Goal: Use online tool/utility: Utilize a website feature to perform a specific function

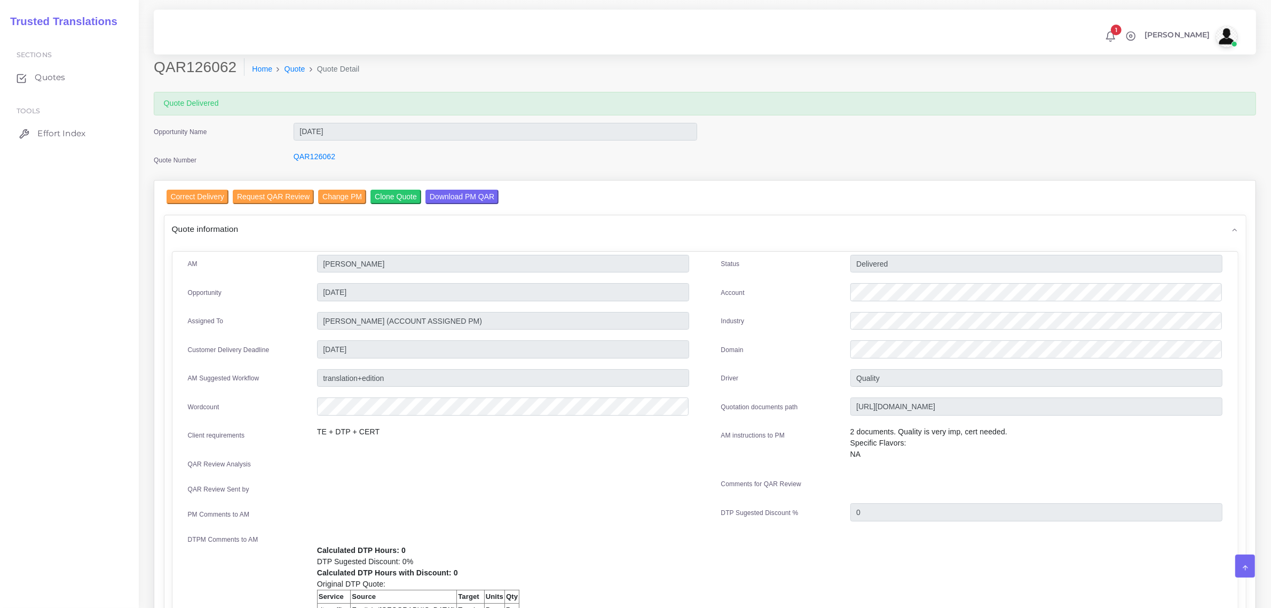
drag, startPoint x: 0, startPoint y: 0, endPoint x: 58, endPoint y: 134, distance: 145.9
click at [58, 134] on span "Effort Index" at bounding box center [61, 134] width 48 height 12
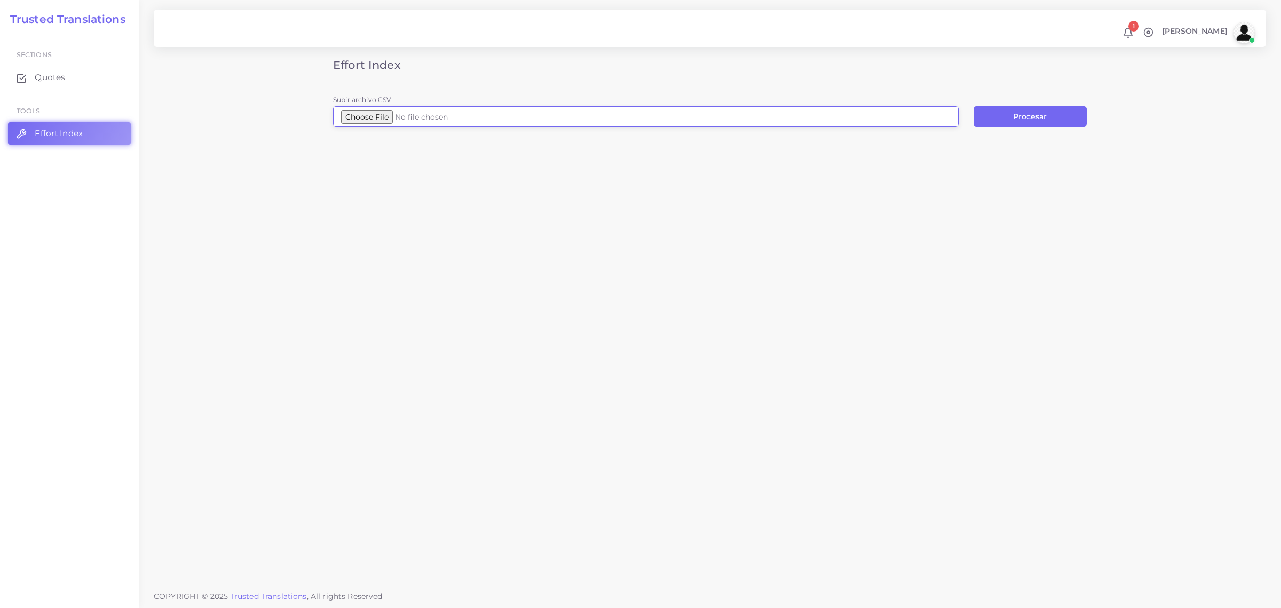
click at [399, 113] on input "Subir archivo CSV" at bounding box center [646, 116] width 626 height 20
type input "C:\fakepath\A. Lopezdeleon OP SLP Eval.docx.csv"
click at [1032, 115] on button "Procesar" at bounding box center [1030, 116] width 113 height 20
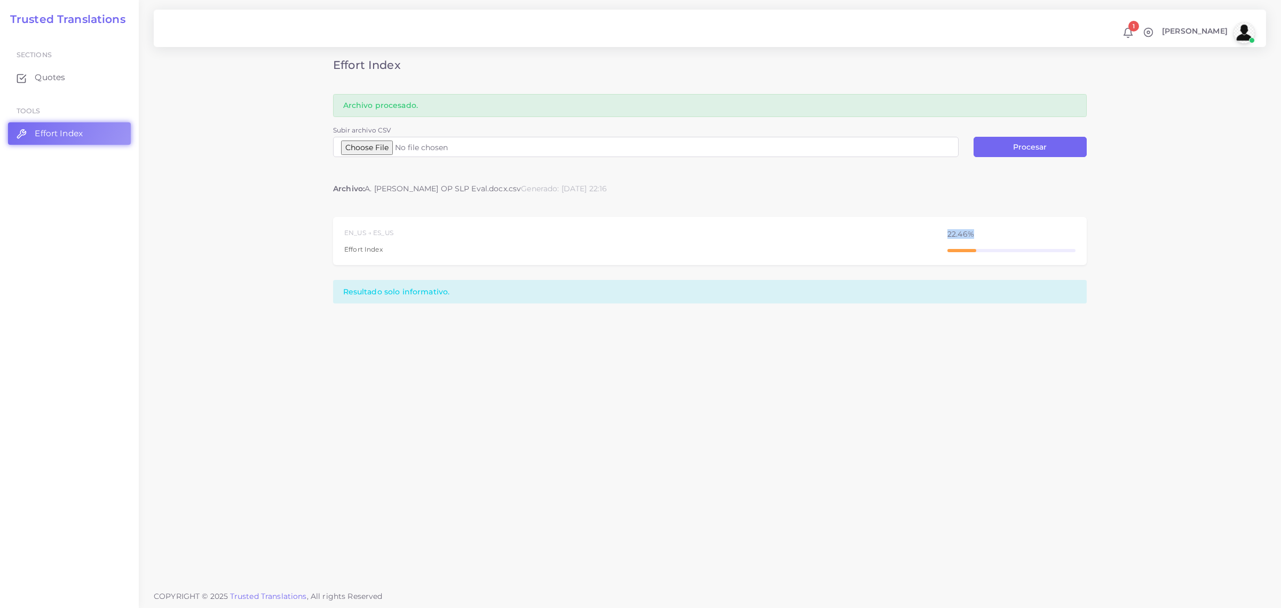
drag, startPoint x: 947, startPoint y: 233, endPoint x: 973, endPoint y: 238, distance: 26.6
click at [973, 238] on div "EN_US → ES_US Effort Index 22.46%" at bounding box center [710, 241] width 754 height 49
copy div "22.46%"
click at [1031, 145] on button "Procesar" at bounding box center [1030, 147] width 113 height 20
click at [409, 143] on input "Subir archivo CSV" at bounding box center [646, 147] width 626 height 20
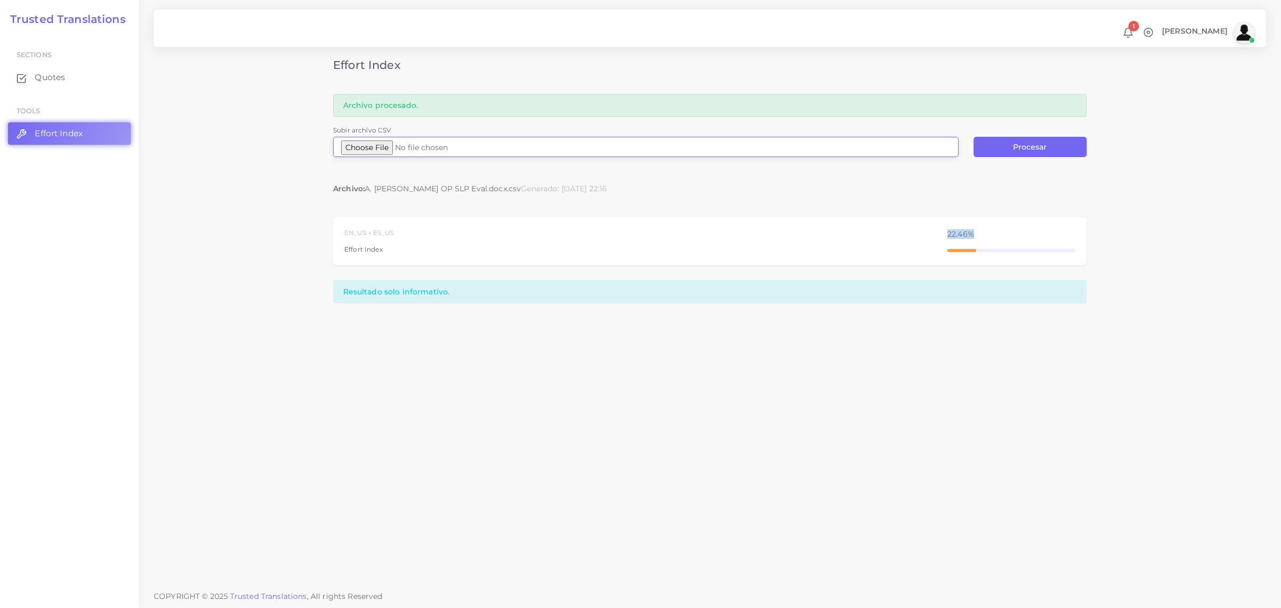
type input "C:\fakepath\Logfile 3.csv"
click at [1038, 148] on button "Procesar" at bounding box center [1030, 147] width 113 height 20
click at [399, 149] on input "Subir archivo CSV" at bounding box center [646, 147] width 626 height 20
type input "C:\fakepath\Lava Cap Mine Fact Sheet.idml.csv"
click at [989, 150] on button "Procesar" at bounding box center [1030, 147] width 113 height 20
